Goal: Navigation & Orientation: Find specific page/section

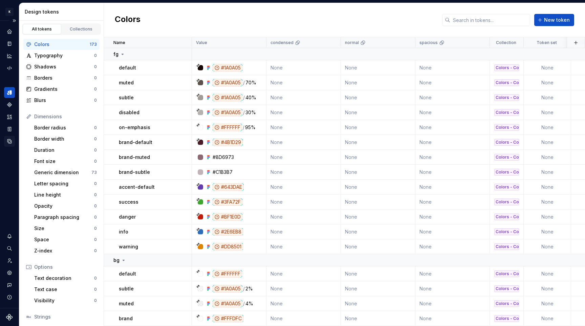
click at [8, 138] on icon "Data sources" at bounding box center [9, 141] width 6 height 6
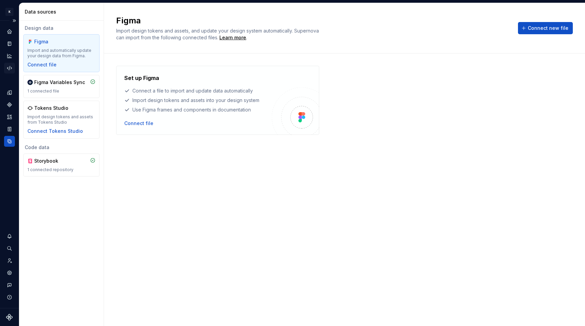
click at [9, 69] on icon "Code automation" at bounding box center [9, 68] width 4 height 4
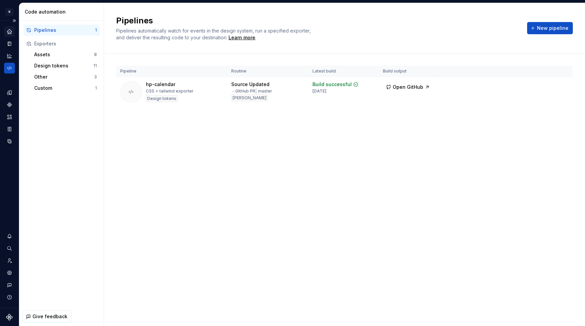
click at [10, 35] on div "Home" at bounding box center [9, 31] width 11 height 11
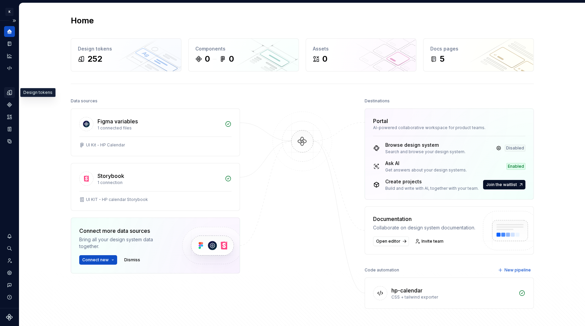
click at [9, 93] on icon "Design tokens" at bounding box center [9, 92] width 4 height 4
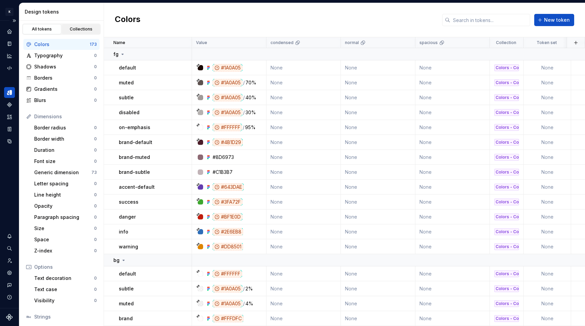
click at [74, 29] on div "Collections" at bounding box center [81, 28] width 34 height 5
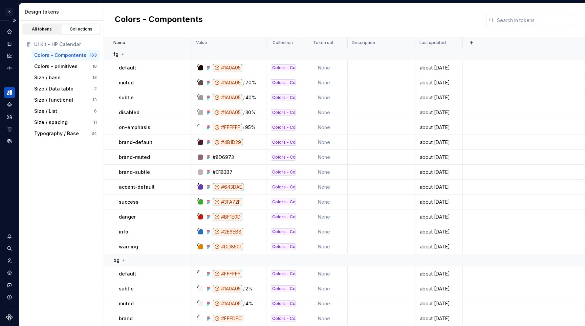
click at [38, 25] on link "All tokens" at bounding box center [42, 29] width 39 height 10
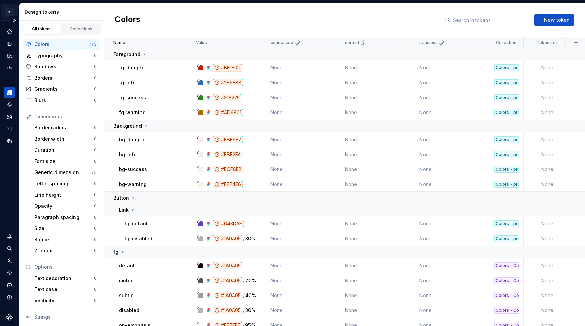
click at [10, 12] on html "K UI KIT - HP calendar T Dataset [PERSON_NAME] Design tokens All tokens Collect…" at bounding box center [292, 163] width 585 height 326
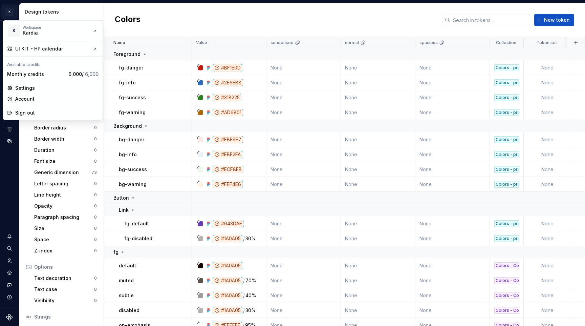
click at [19, 11] on html "K UI KIT - HP calendar T Dataset [PERSON_NAME] Design tokens All tokens Collect…" at bounding box center [292, 163] width 585 height 326
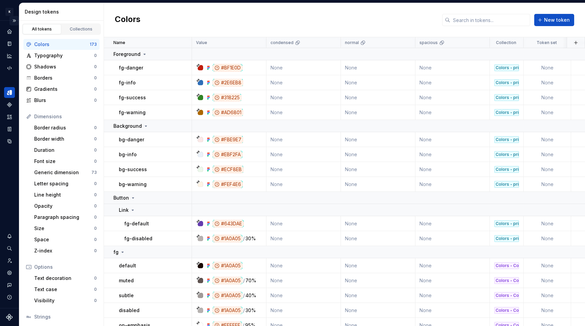
click at [13, 19] on button "Expand sidebar" at bounding box center [13, 20] width 9 height 9
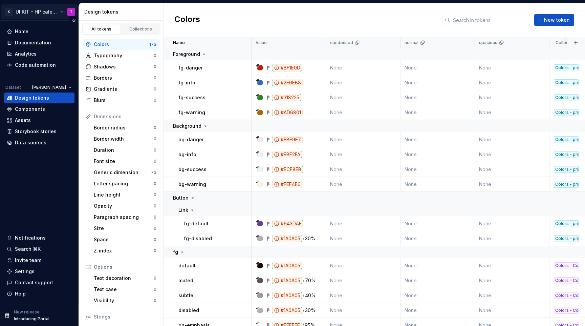
click at [35, 9] on html "K UI KIT - HP calendar T Home Documentation Analytics Code automation Dataset […" at bounding box center [292, 163] width 585 height 326
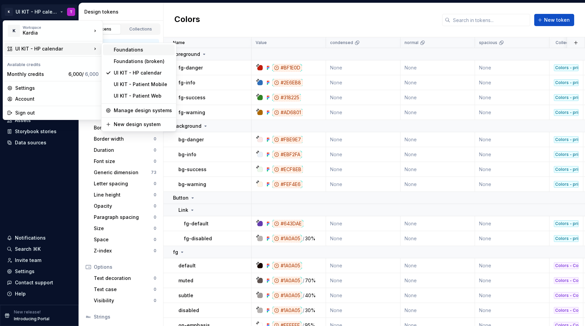
click at [127, 51] on div "Foundations" at bounding box center [143, 49] width 58 height 7
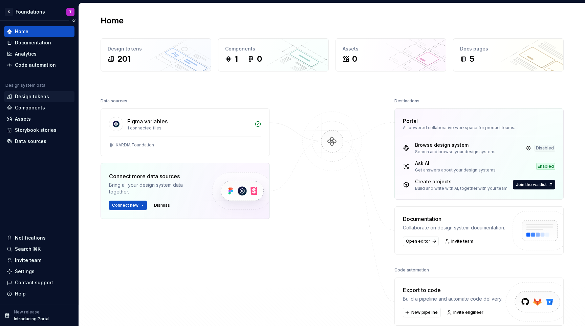
click at [29, 97] on div "Design tokens" at bounding box center [32, 96] width 34 height 7
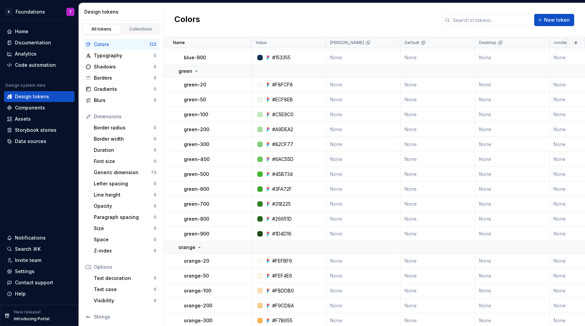
scroll to position [1461, 0]
